Goal: Task Accomplishment & Management: Complete application form

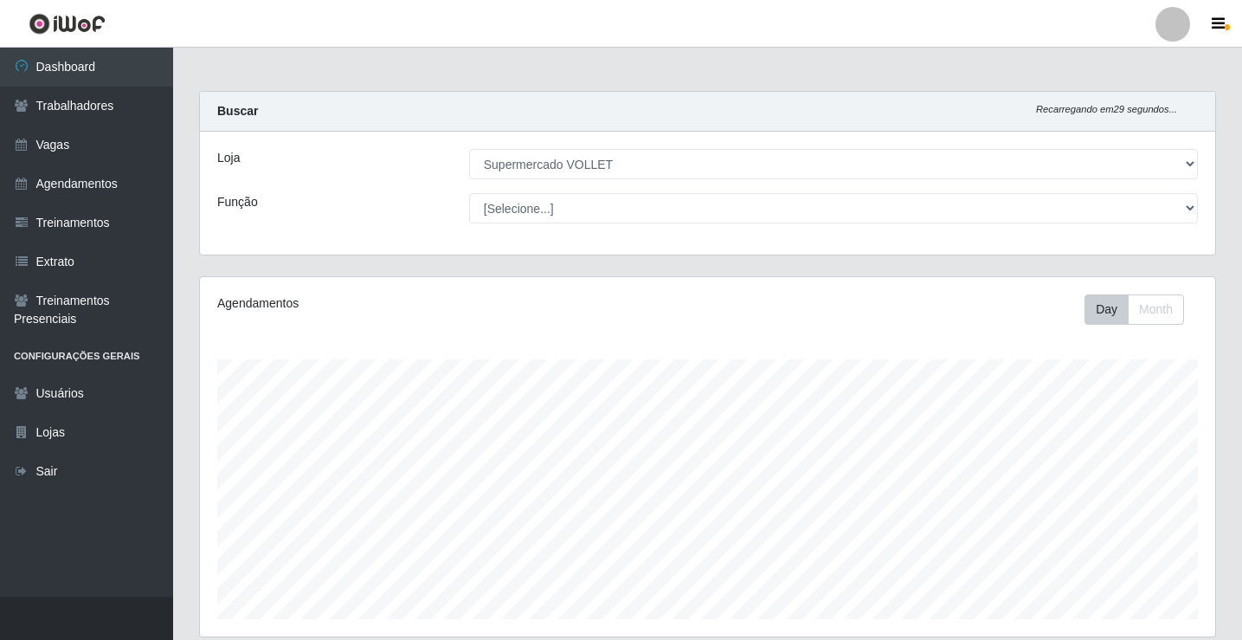
select select "72"
click at [84, 147] on link "Vagas" at bounding box center [86, 145] width 173 height 39
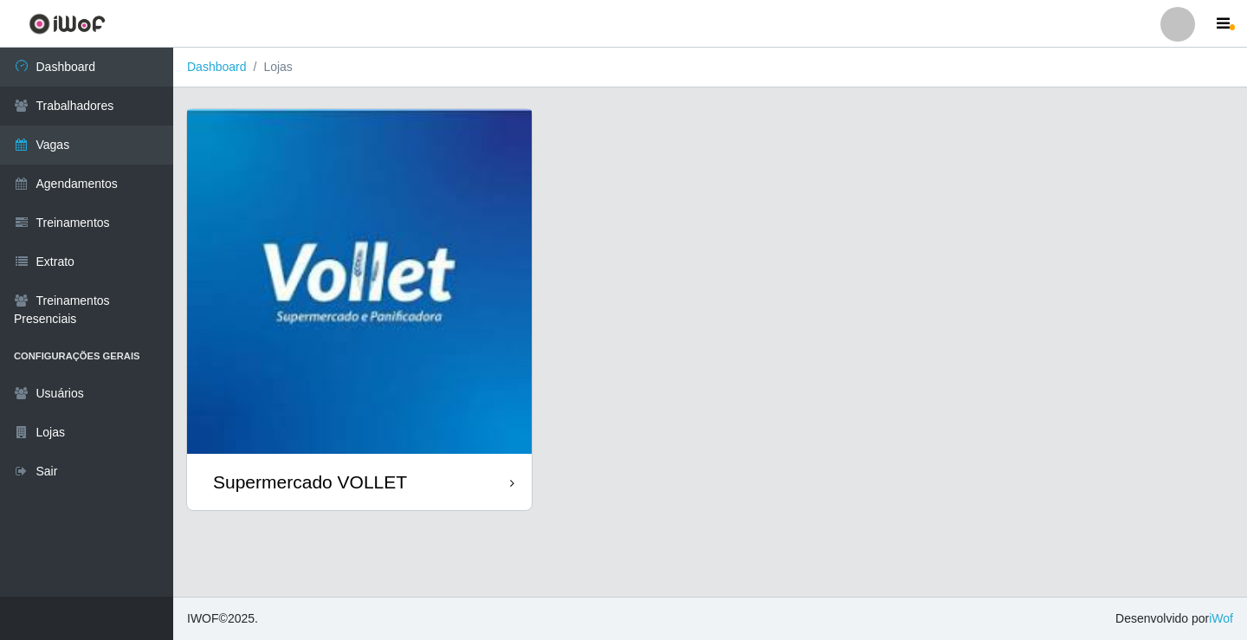
click at [277, 490] on div "Supermercado VOLLET" at bounding box center [310, 482] width 194 height 22
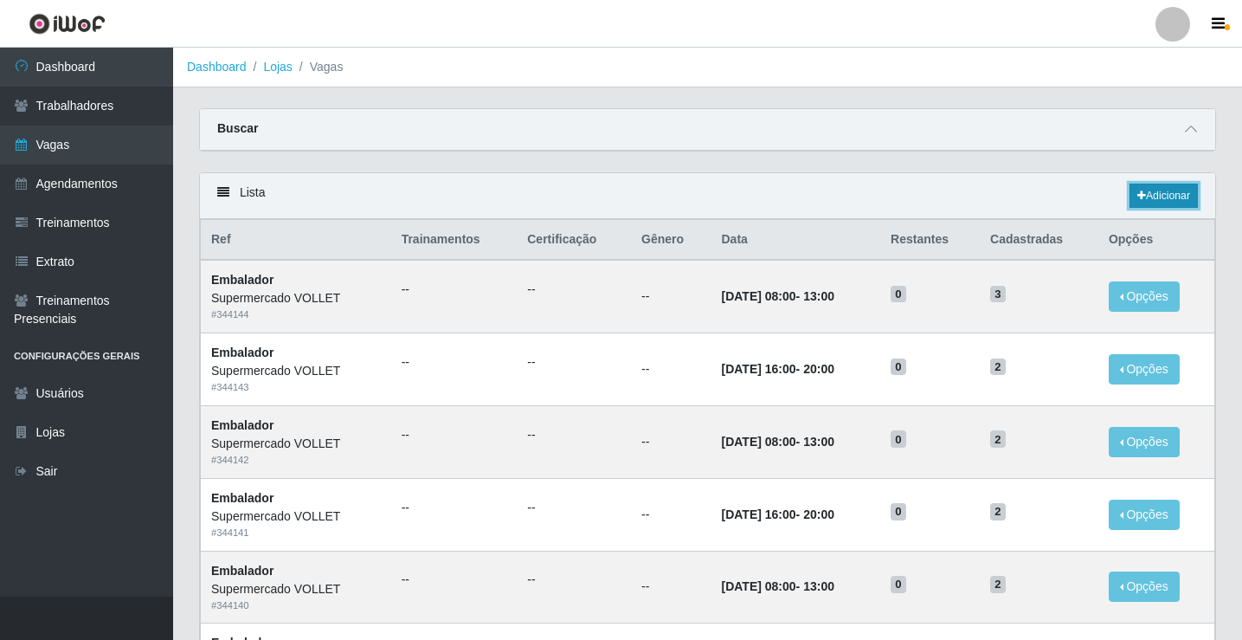
click at [1157, 193] on link "Adicionar" at bounding box center [1164, 196] width 68 height 24
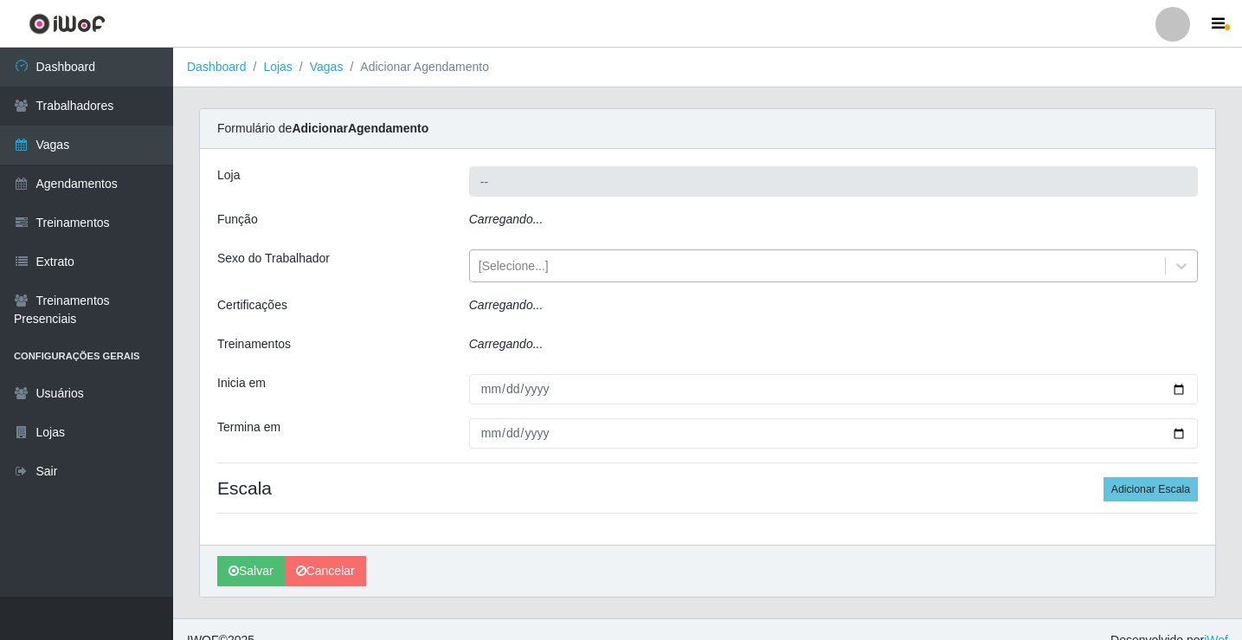
type input "Supermercado VOLLET"
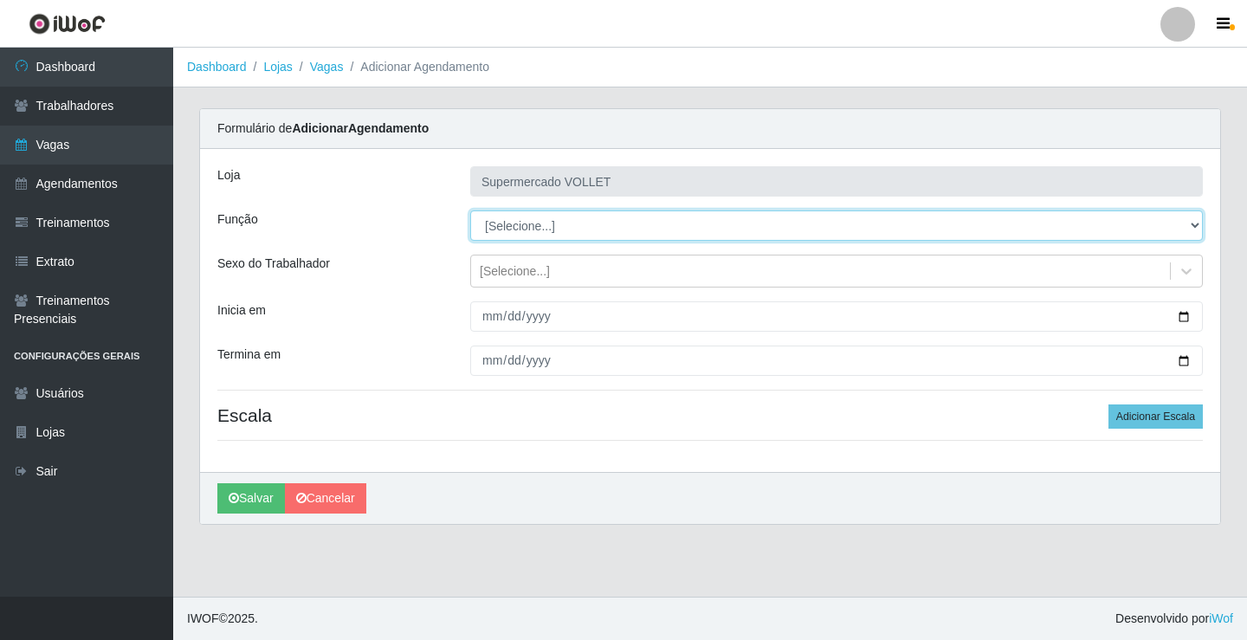
click at [564, 228] on select "[Selecione...] ASG ASG + ASG ++ Embalador Embalador + Embalador ++ Repositor Re…" at bounding box center [836, 225] width 732 height 30
select select "24"
click at [470, 210] on select "[Selecione...] ASG ASG + ASG ++ Embalador Embalador + Embalador ++ Repositor Re…" at bounding box center [836, 225] width 732 height 30
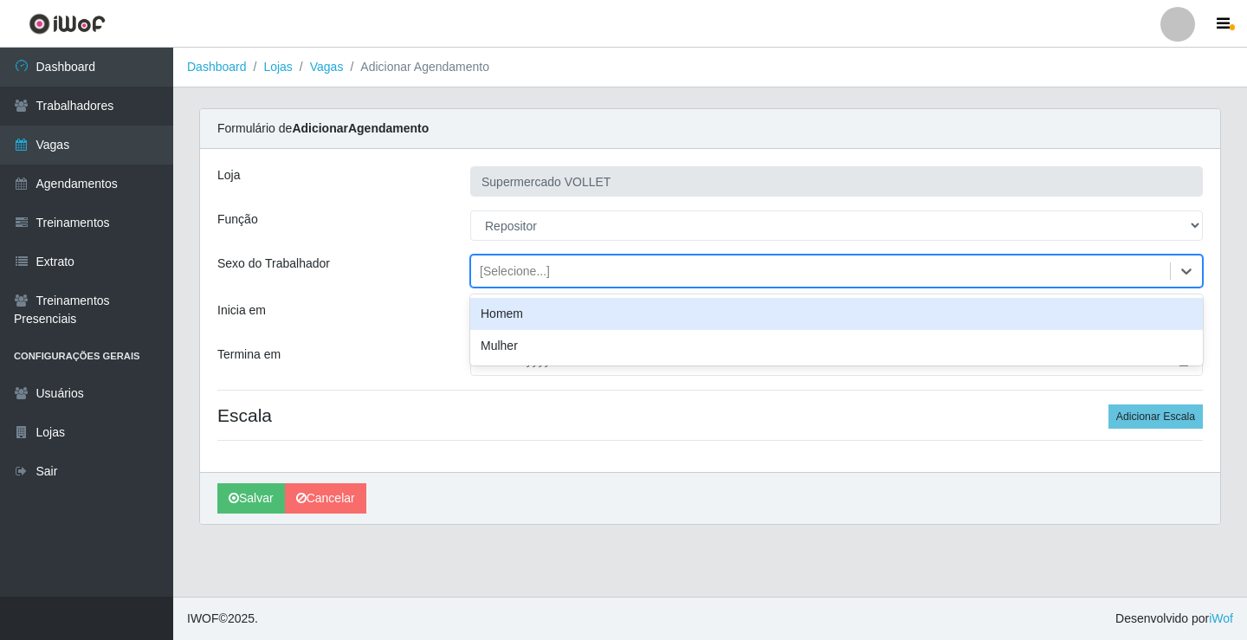
click at [751, 269] on div "[Selecione...]" at bounding box center [820, 271] width 699 height 29
click at [665, 323] on div "Homem" at bounding box center [836, 314] width 732 height 32
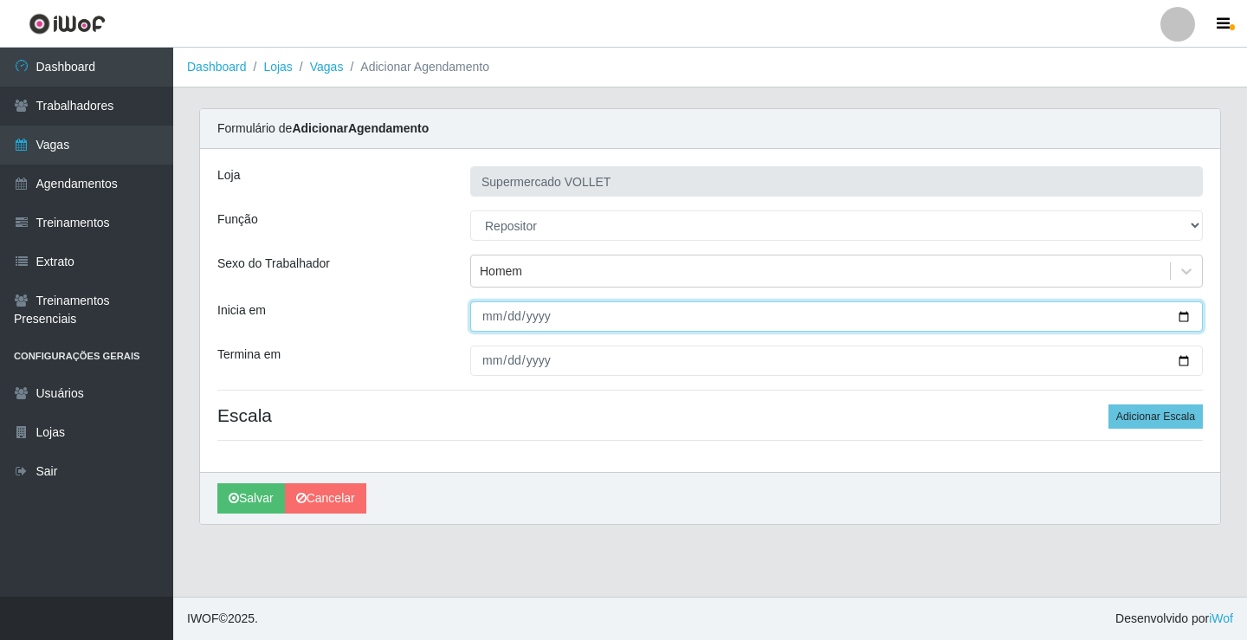
click at [1184, 318] on input "Inicia em" at bounding box center [836, 316] width 732 height 30
type input "[DATE]"
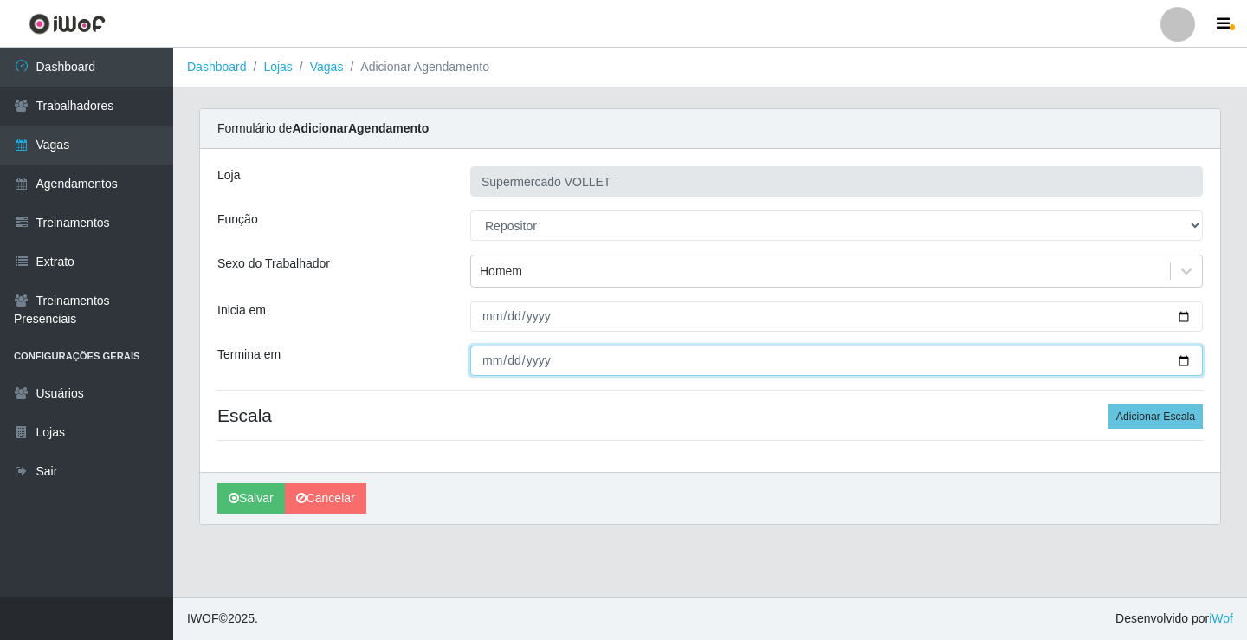
click at [1179, 359] on input "Termina em" at bounding box center [836, 360] width 732 height 30
type input "[DATE]"
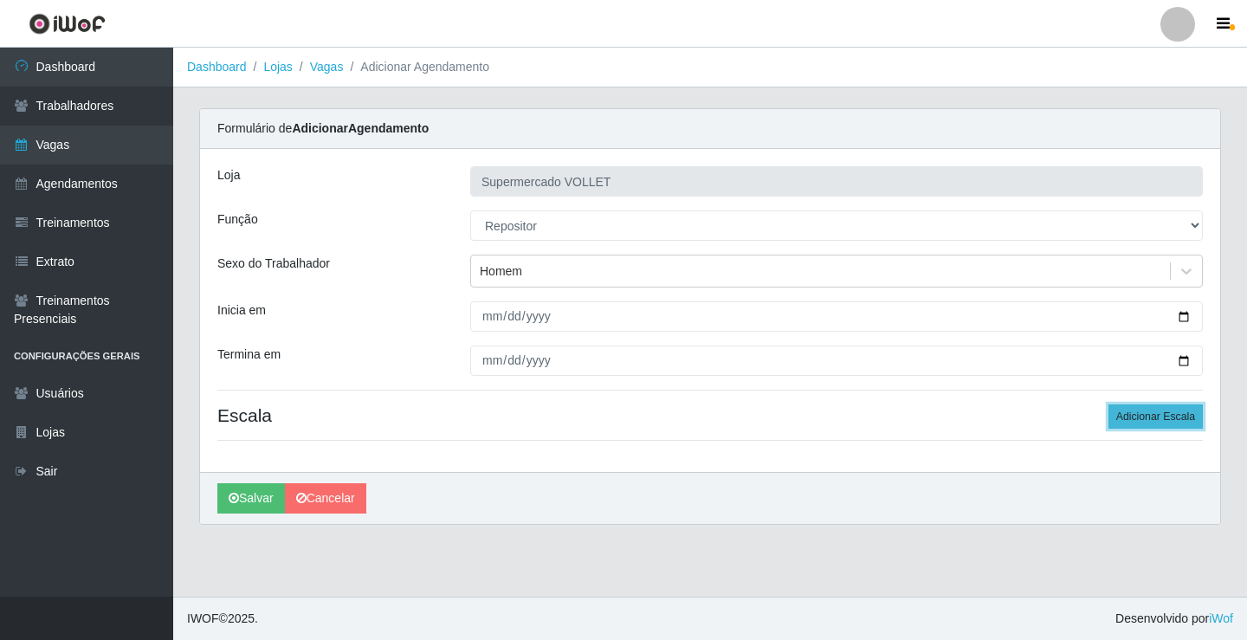
click at [1124, 423] on button "Adicionar Escala" at bounding box center [1155, 416] width 94 height 24
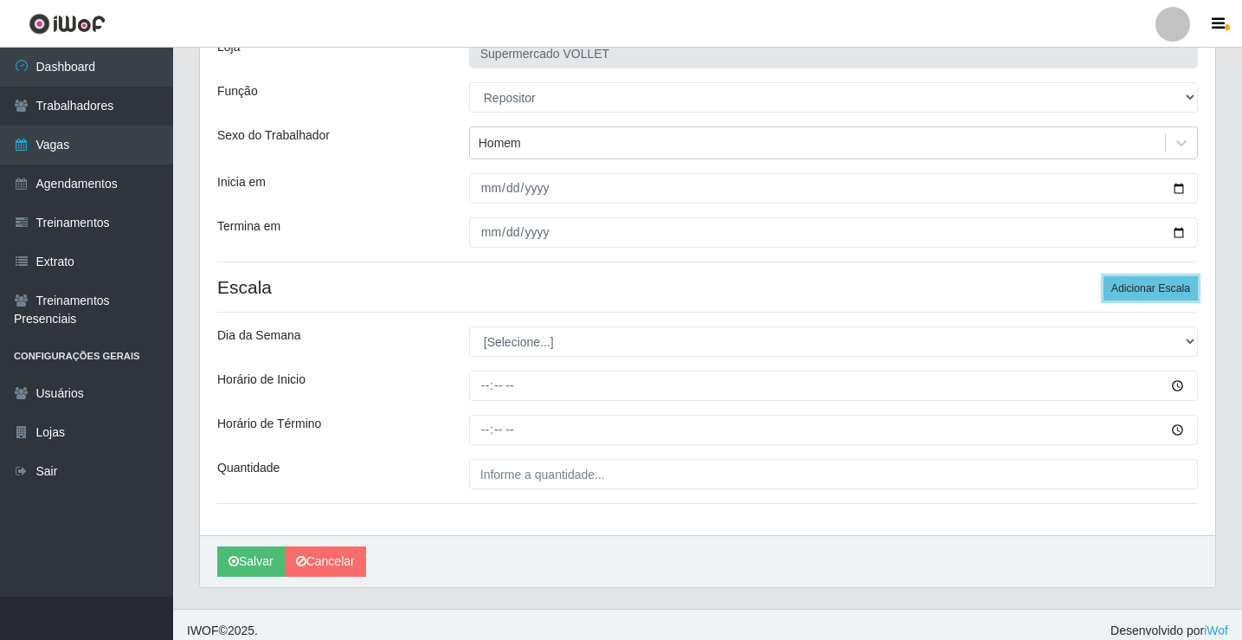
scroll to position [140, 0]
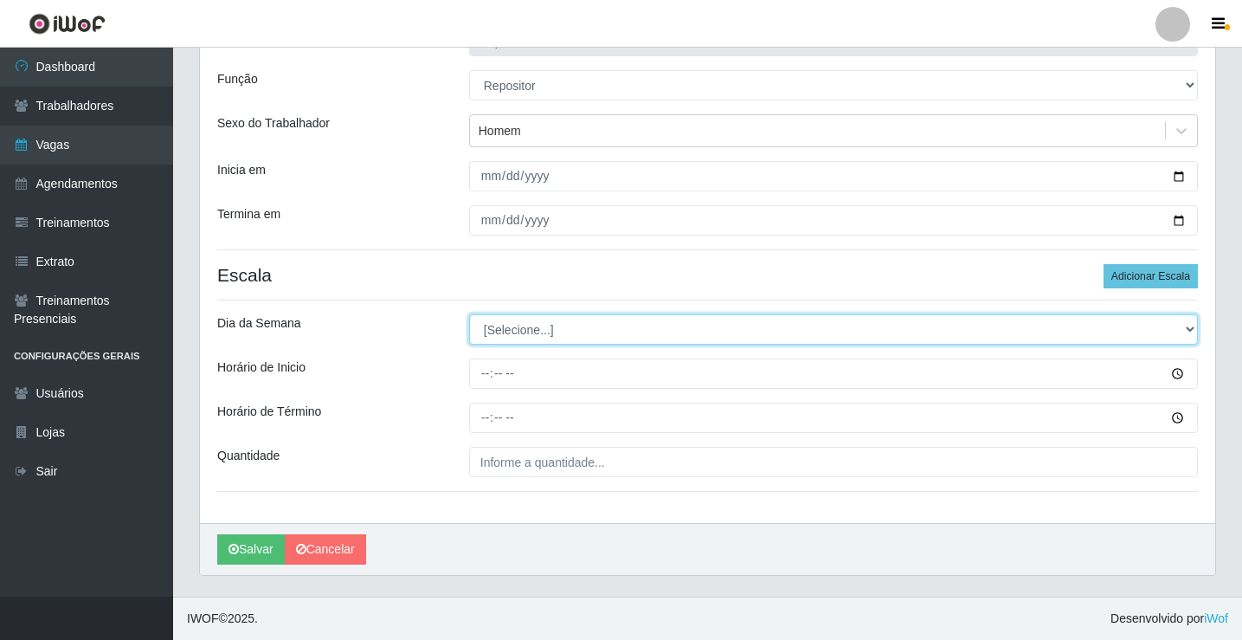
click at [568, 330] on select "[Selecione...] Segunda Terça Quarta Quinta Sexta Sábado Domingo" at bounding box center [833, 329] width 729 height 30
select select "5"
click at [469, 314] on select "[Selecione...] Segunda Terça Quarta Quinta Sexta Sábado Domingo" at bounding box center [833, 329] width 729 height 30
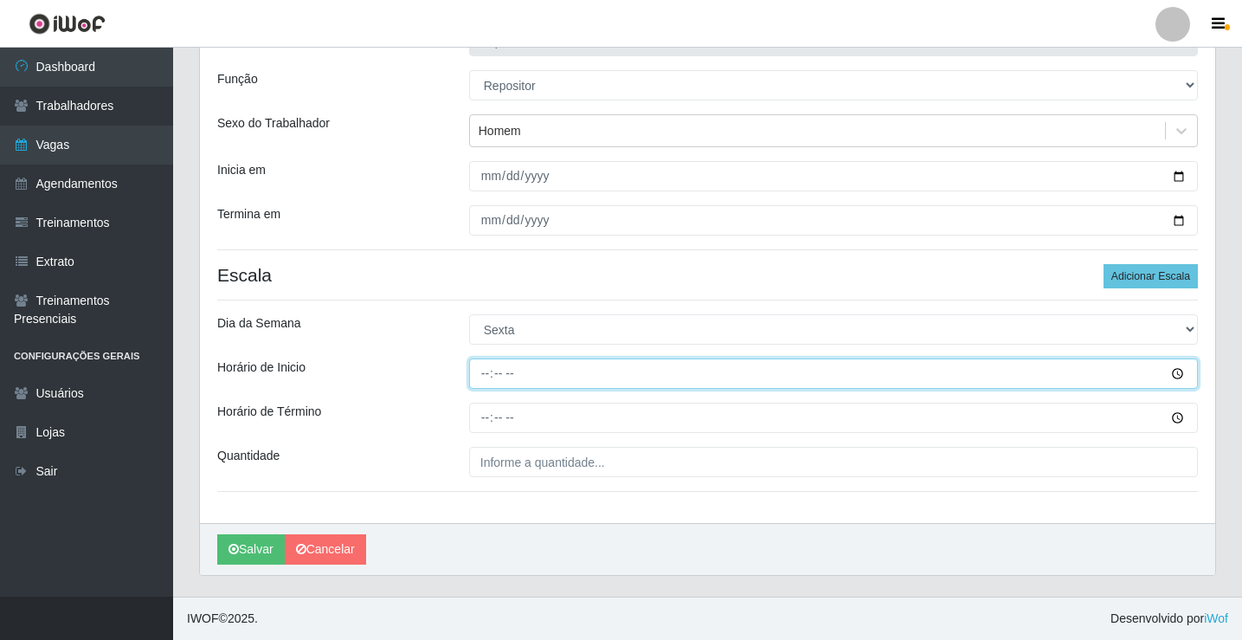
click at [1178, 371] on input "Horário de Inicio" at bounding box center [833, 373] width 729 height 30
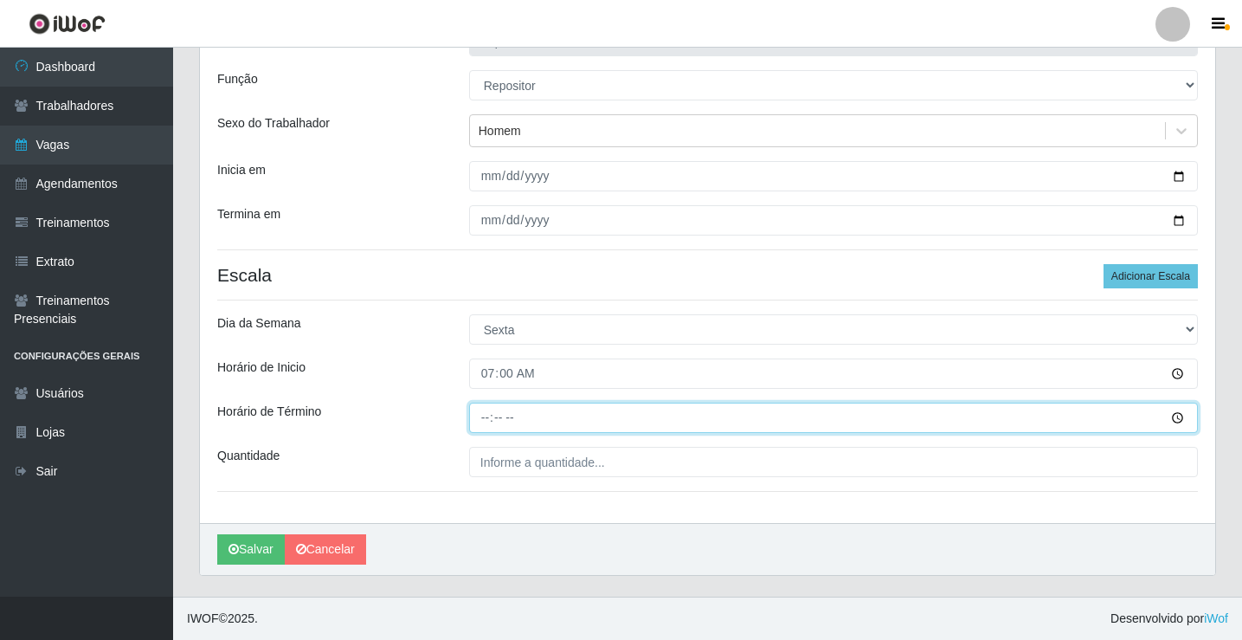
type input "07:00"
click at [676, 424] on input "Horário de Término" at bounding box center [833, 418] width 729 height 30
type input "12:00"
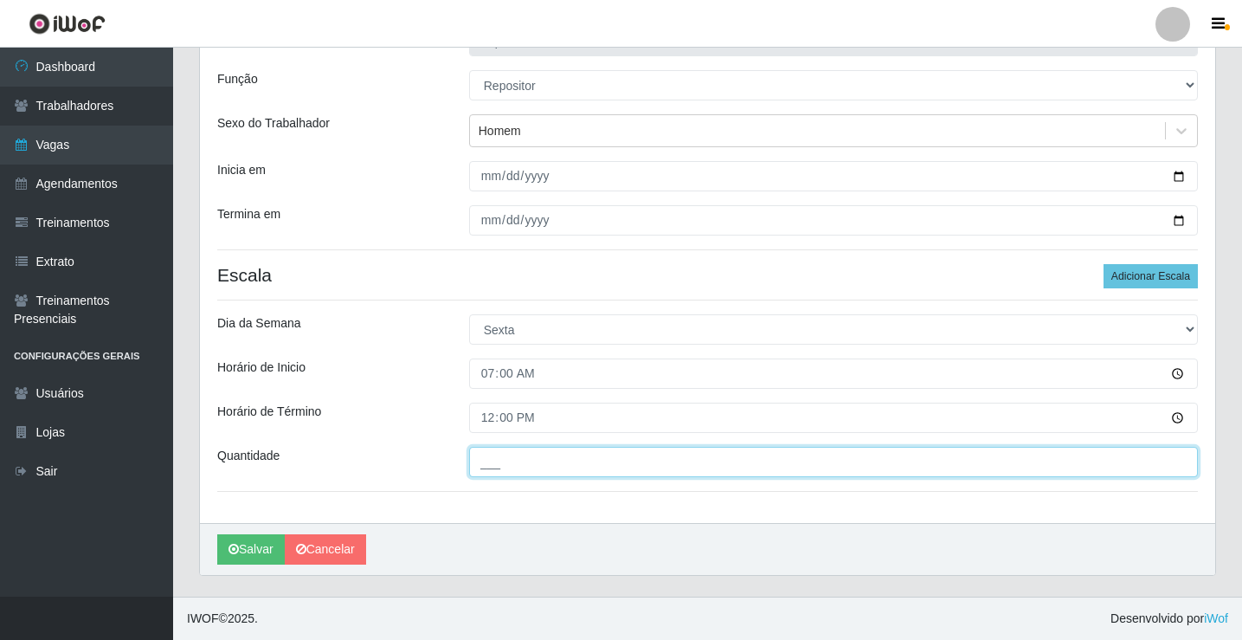
click at [496, 463] on input "___" at bounding box center [833, 462] width 729 height 30
type input "1__"
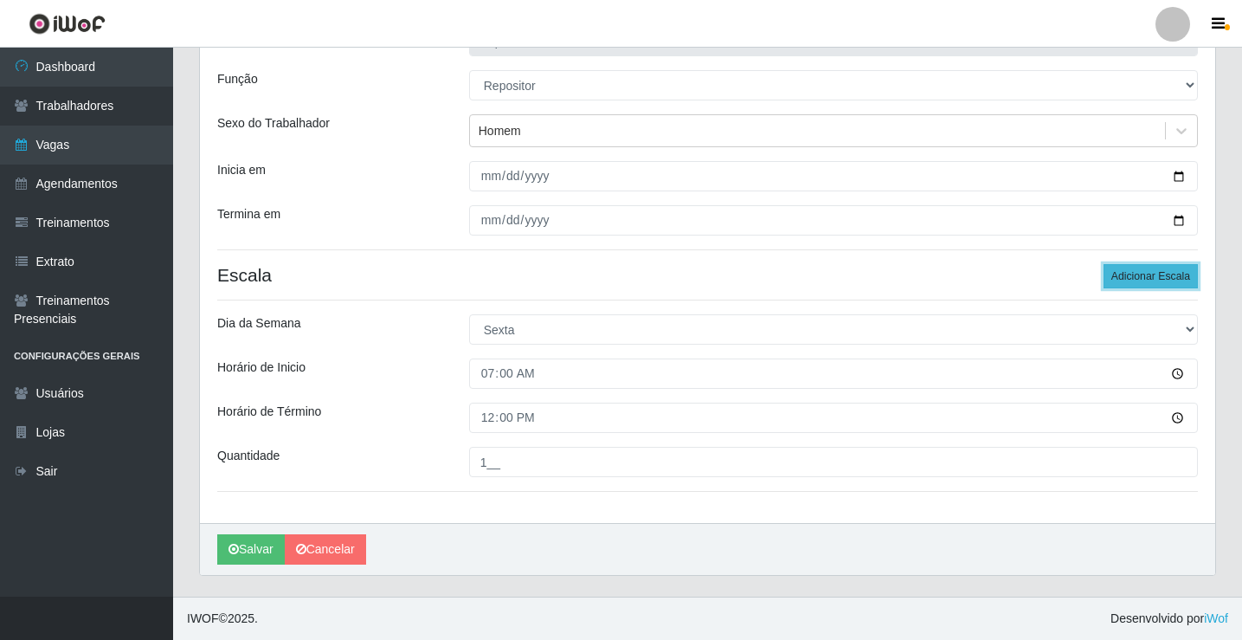
click at [1133, 283] on button "Adicionar Escala" at bounding box center [1151, 276] width 94 height 24
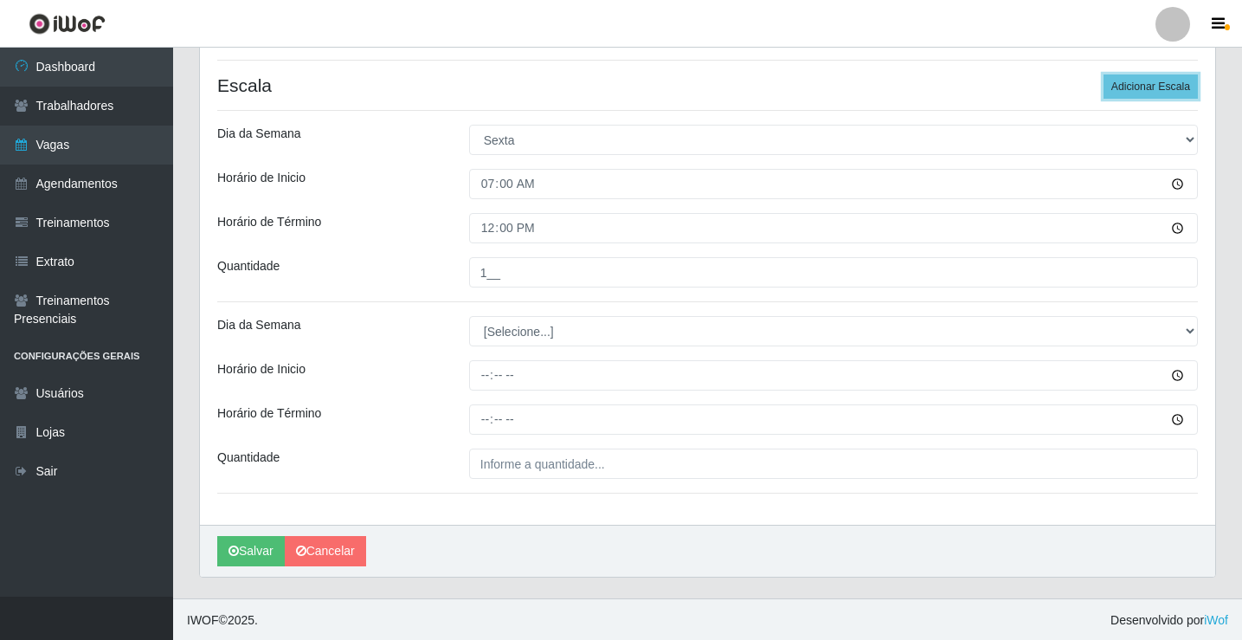
scroll to position [332, 0]
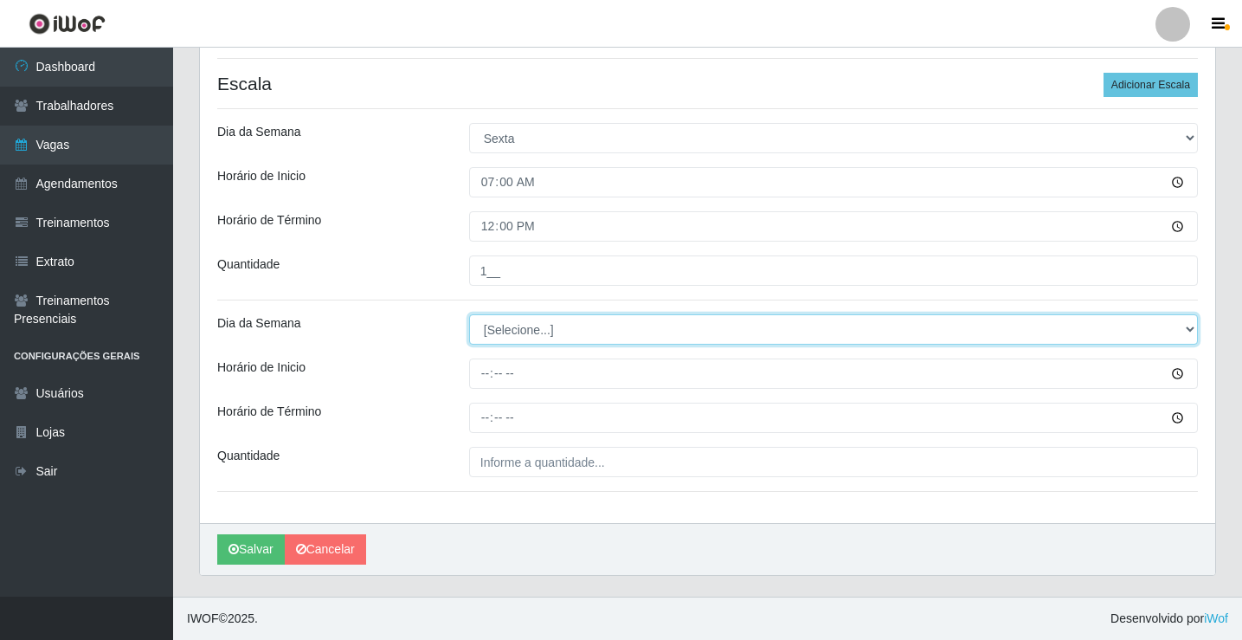
click at [564, 329] on select "[Selecione...] Segunda Terça Quarta Quinta Sexta Sábado Domingo" at bounding box center [833, 329] width 729 height 30
select select "5"
click at [469, 314] on select "[Selecione...] Segunda Terça Quarta Quinta Sexta Sábado Domingo" at bounding box center [833, 329] width 729 height 30
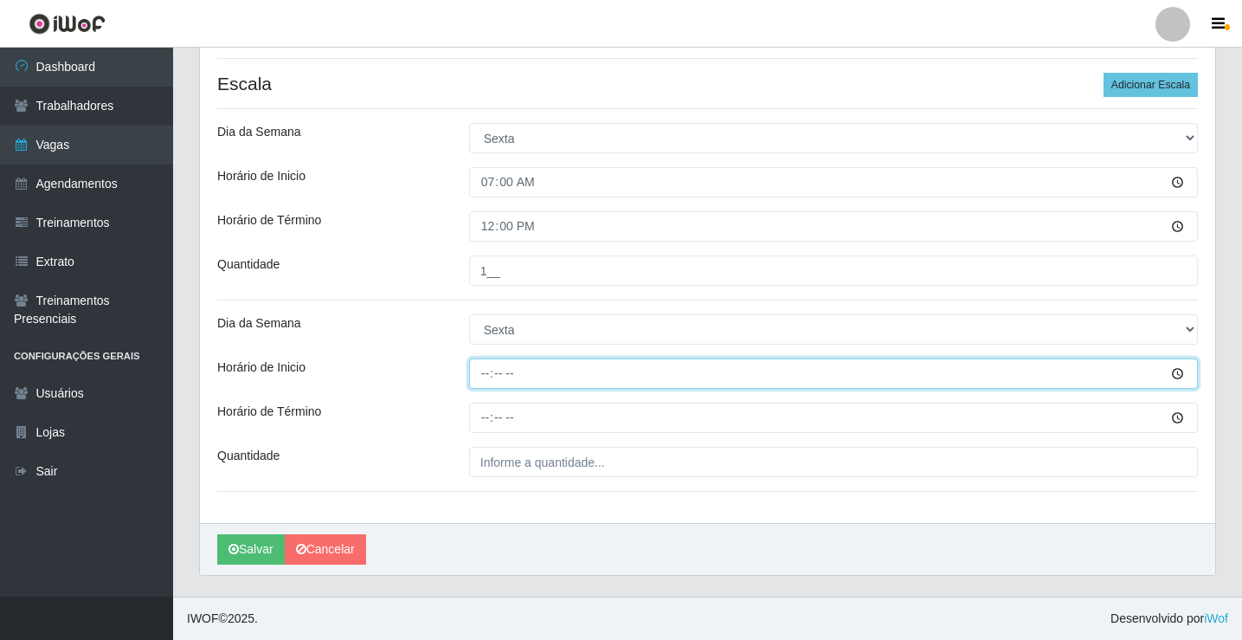
click at [551, 373] on input "Horário de Inicio" at bounding box center [833, 373] width 729 height 30
type input "08:00"
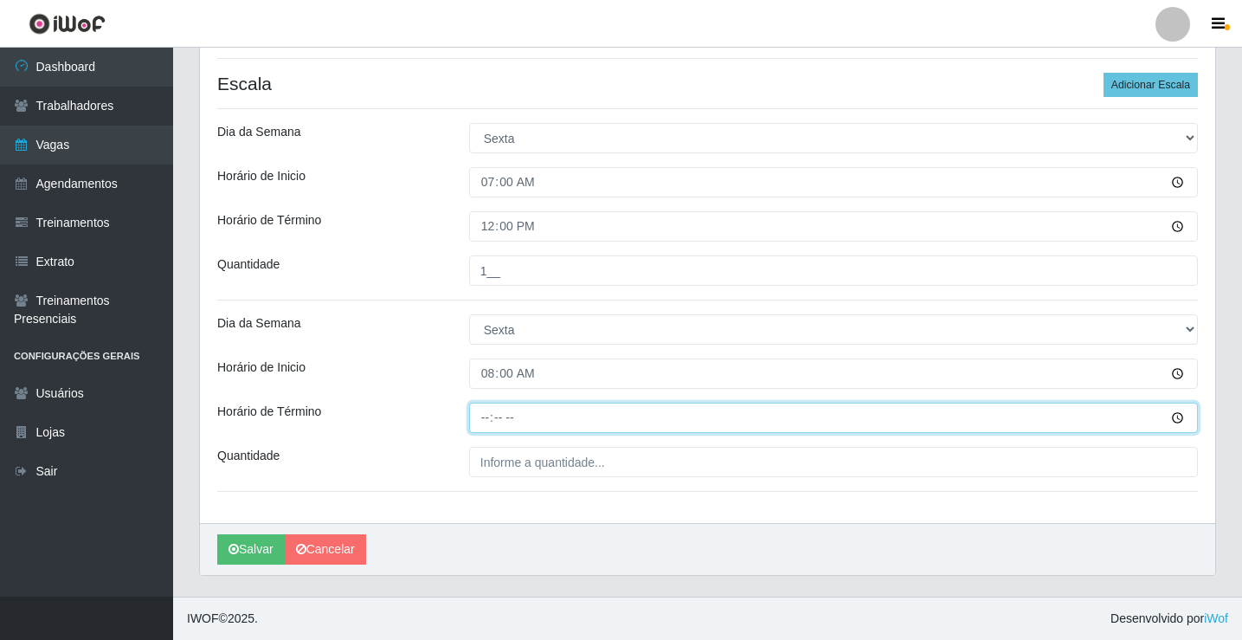
click at [490, 422] on input "Horário de Término" at bounding box center [833, 418] width 729 height 30
type input "12:00"
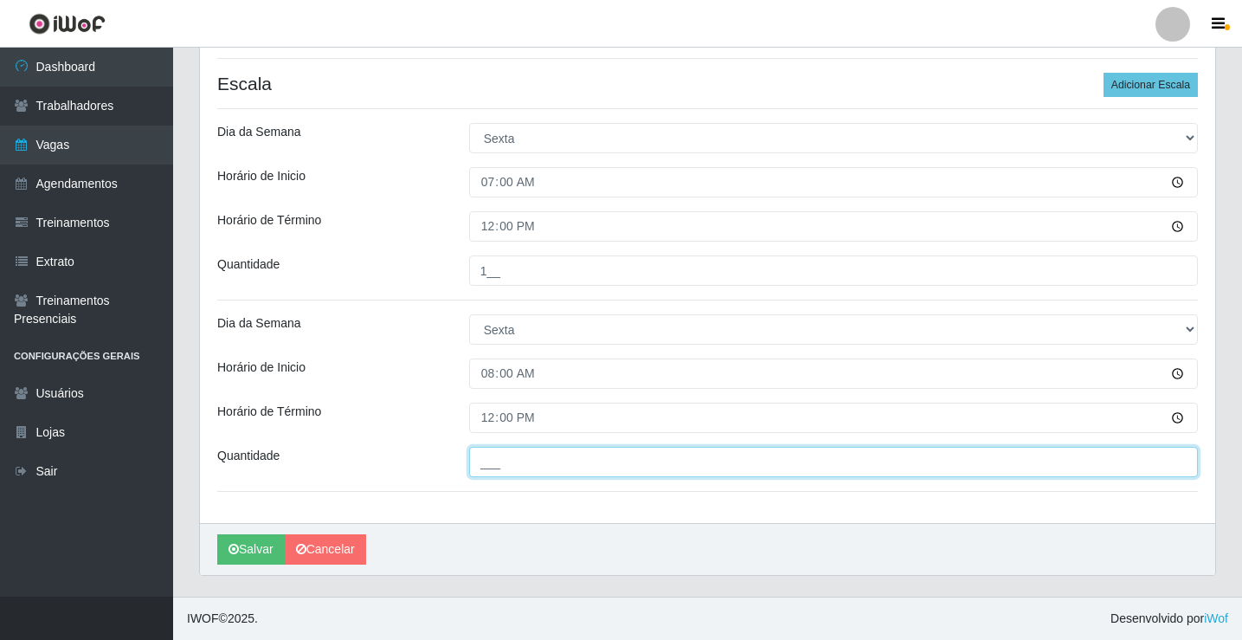
click at [493, 463] on input "___" at bounding box center [833, 462] width 729 height 30
type input "2__"
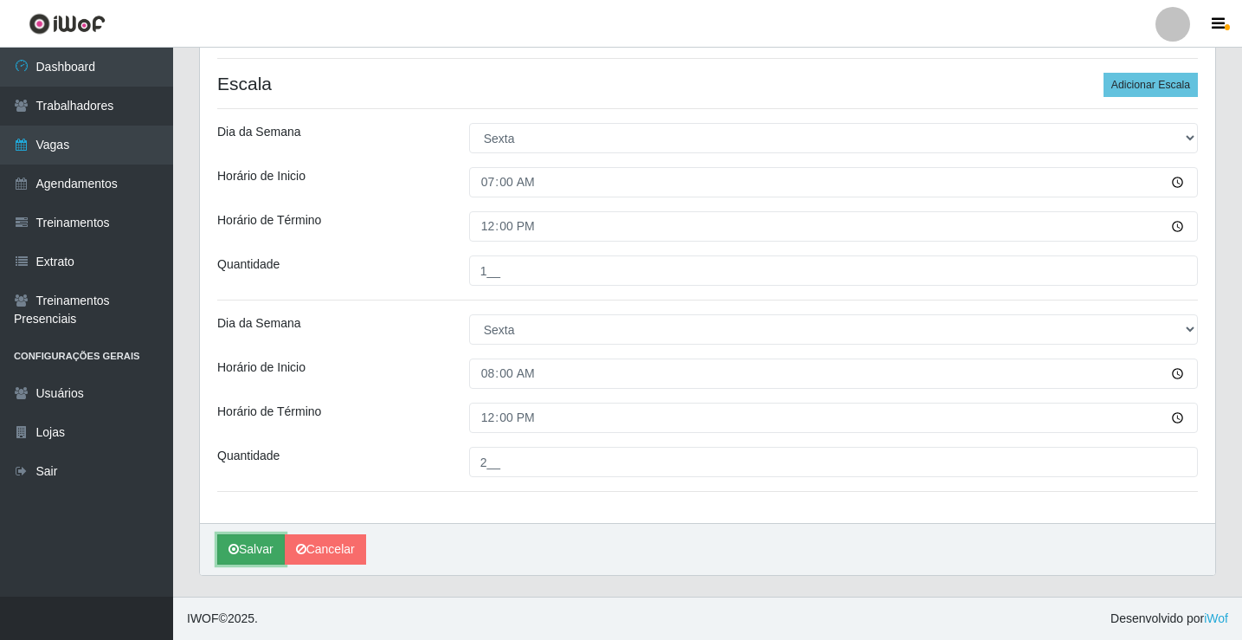
click at [267, 551] on button "Salvar" at bounding box center [251, 549] width 68 height 30
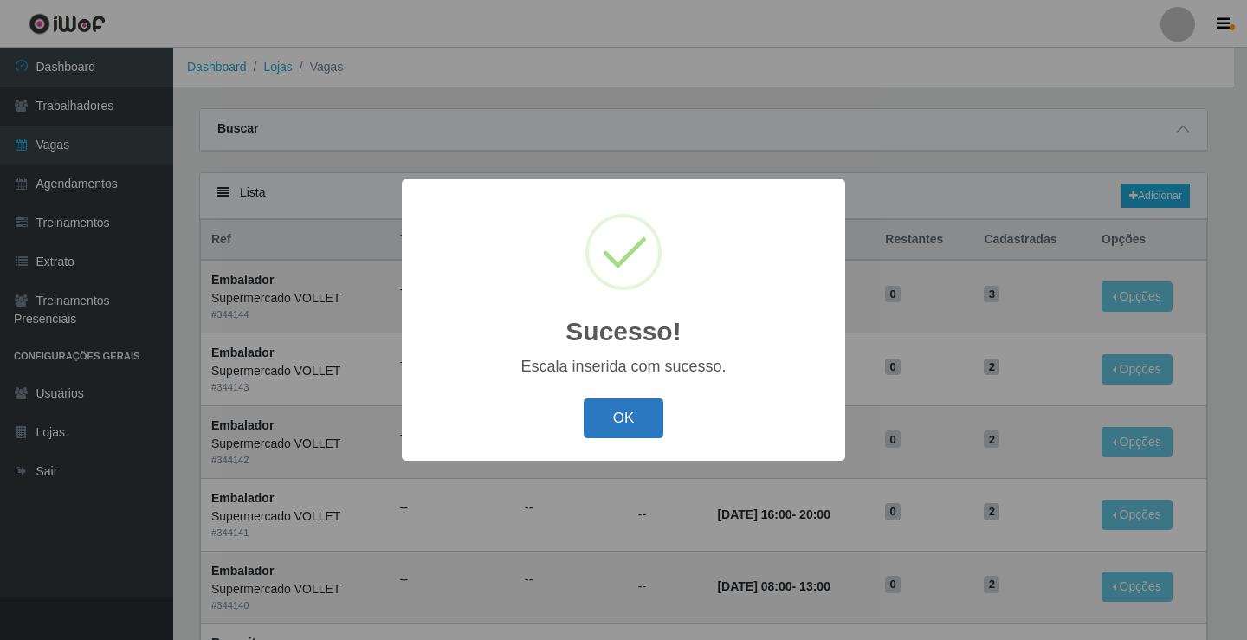
click at [632, 417] on button "OK" at bounding box center [623, 418] width 81 height 41
